Goal: Navigation & Orientation: Find specific page/section

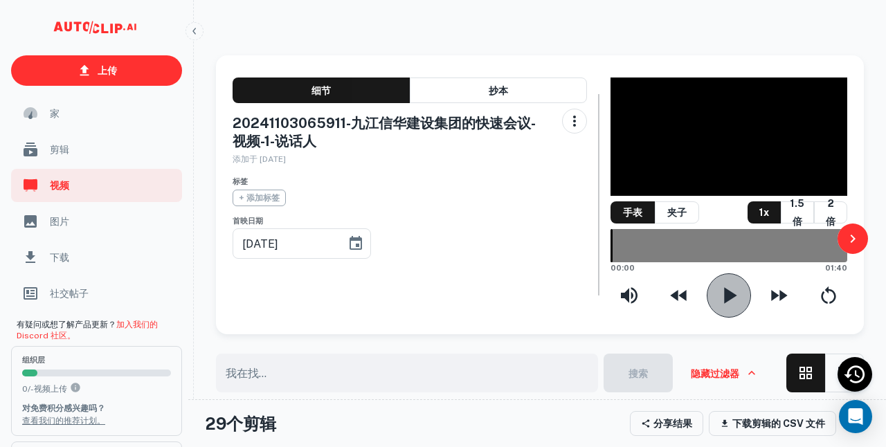
click at [717, 310] on icon "button" at bounding box center [729, 296] width 28 height 28
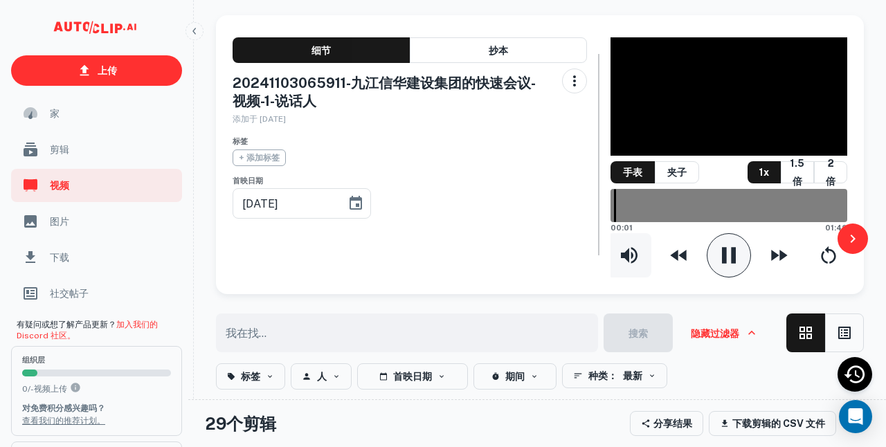
scroll to position [41, 0]
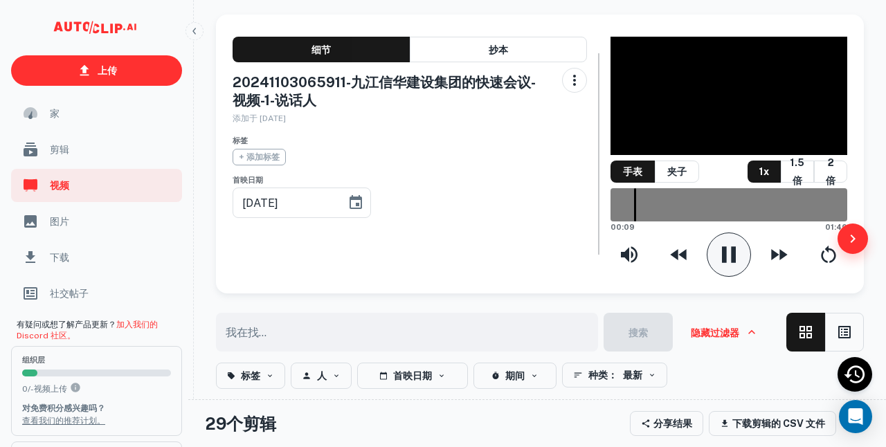
click at [855, 244] on icon "button" at bounding box center [853, 239] width 17 height 17
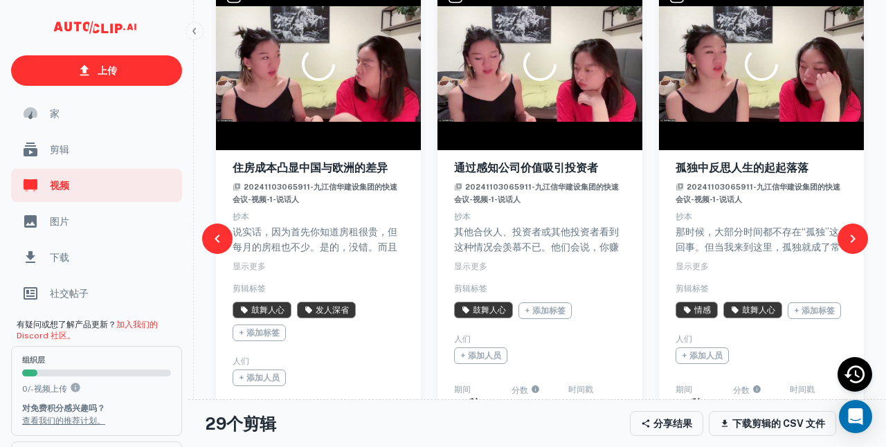
scroll to position [485, 0]
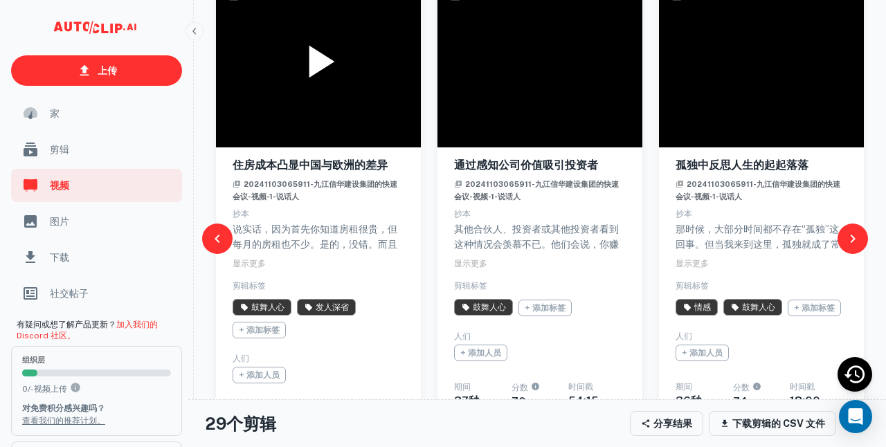
click at [320, 87] on icon at bounding box center [318, 61] width 55 height 55
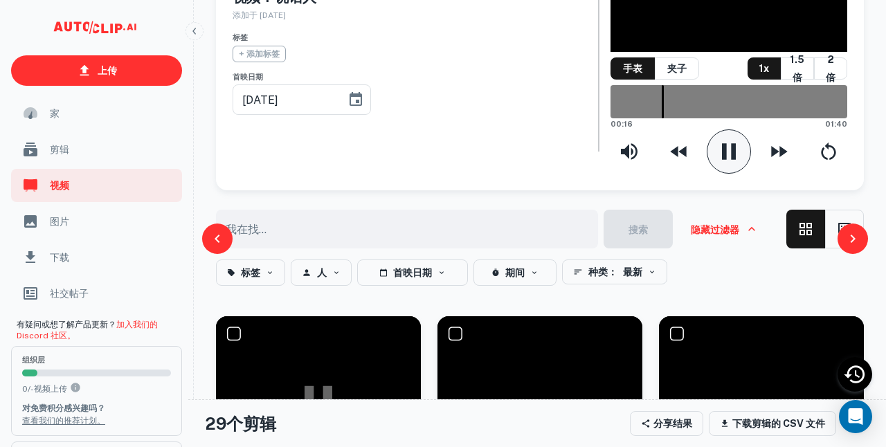
scroll to position [117, 0]
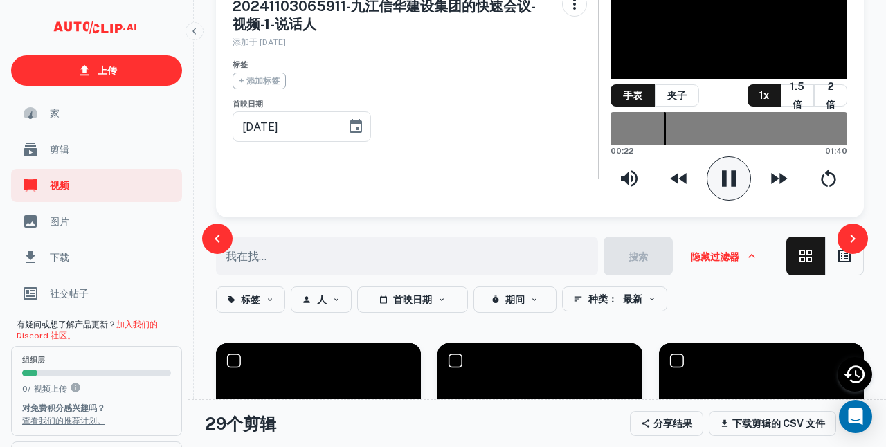
click at [730, 193] on icon "button" at bounding box center [729, 179] width 28 height 28
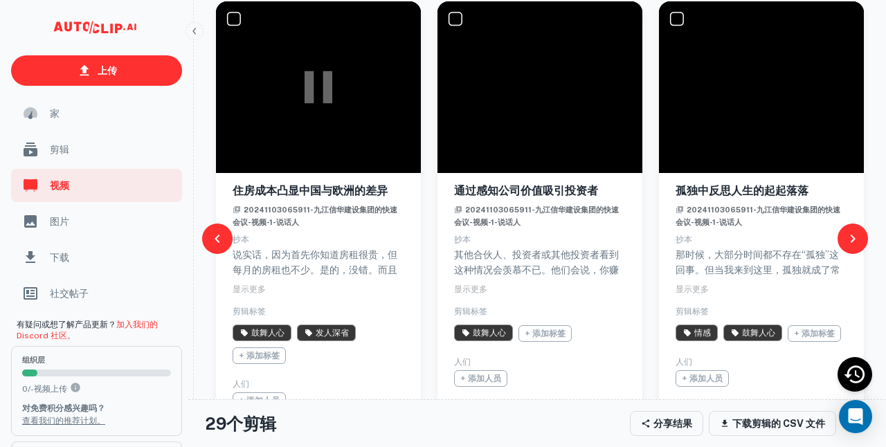
scroll to position [456, 0]
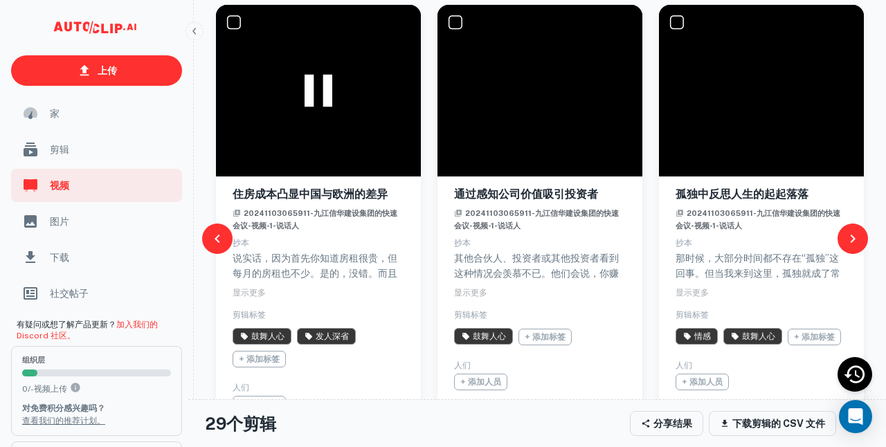
click at [316, 113] on icon at bounding box center [318, 90] width 55 height 55
click at [771, 97] on icon at bounding box center [761, 90] width 55 height 55
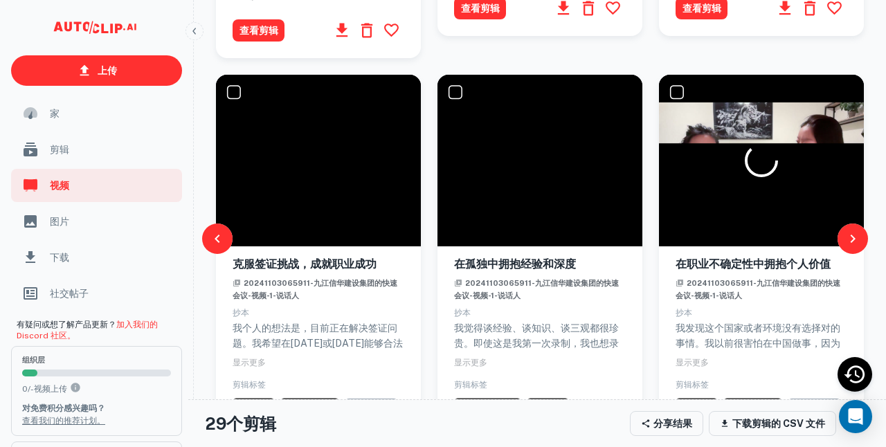
scroll to position [920, 0]
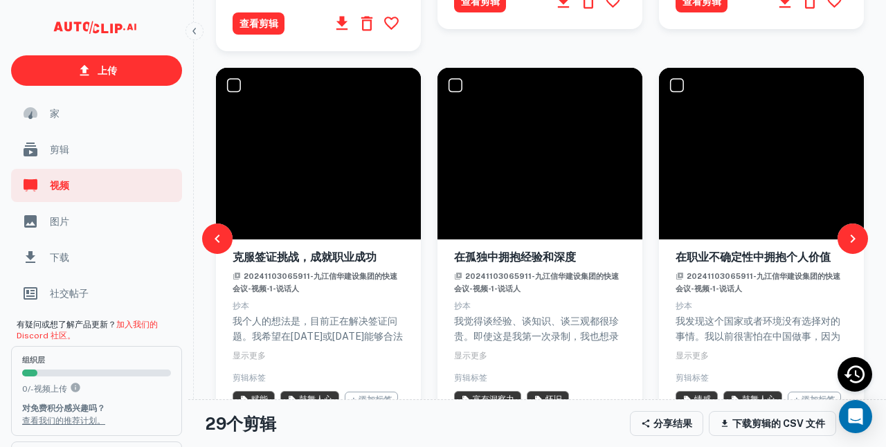
click at [89, 154] on span "剪辑" at bounding box center [112, 149] width 124 height 15
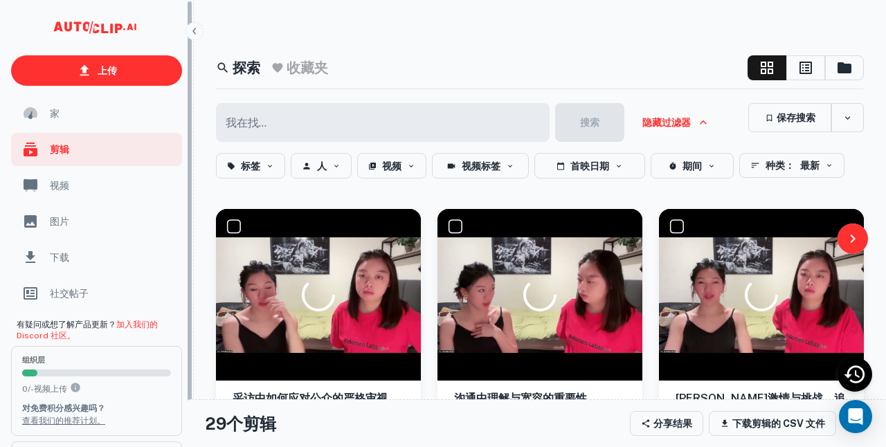
click at [124, 192] on span "视频" at bounding box center [112, 185] width 124 height 15
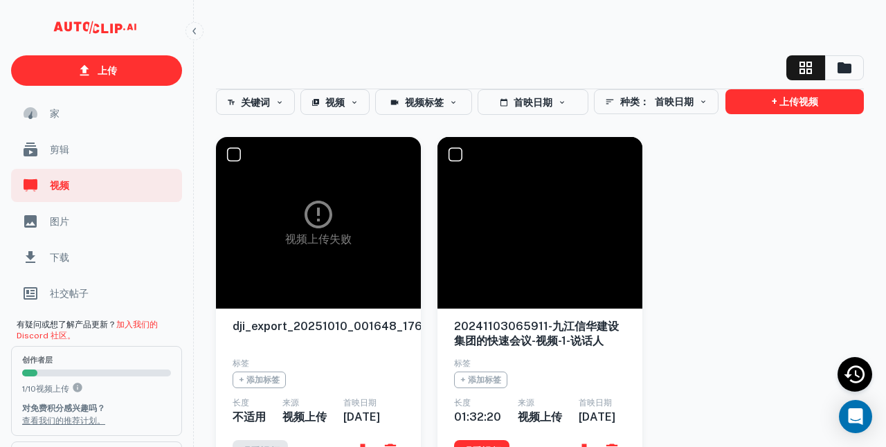
click at [325, 222] on icon at bounding box center [318, 214] width 33 height 33
